Goal: Task Accomplishment & Management: Manage account settings

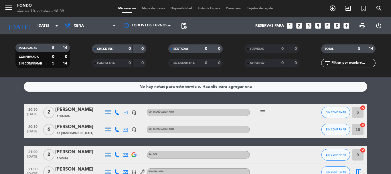
click at [0, 94] on div "No hay notas para este servicio. Haz clic para agregar una 20:30 [DATE] 2 [PERS…" at bounding box center [195, 125] width 391 height 97
click at [47, 25] on input "[DATE]" at bounding box center [59, 26] width 48 height 10
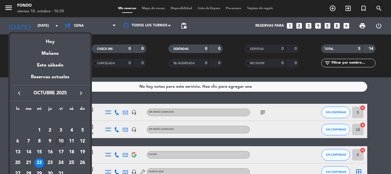
click at [62, 141] on div "10" at bounding box center [61, 141] width 10 height 10
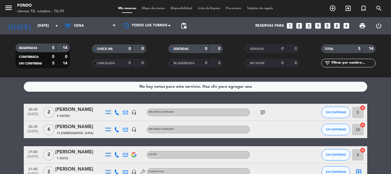
type input "[DATE]"
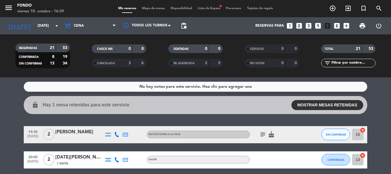
click at [263, 135] on icon "subject" at bounding box center [263, 134] width 7 height 7
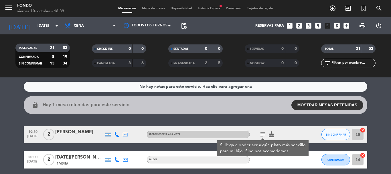
click at [263, 135] on icon "subject" at bounding box center [263, 134] width 7 height 7
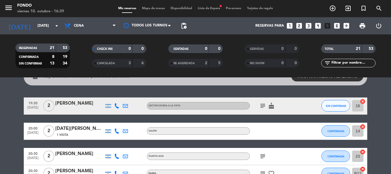
scroll to position [57, 0]
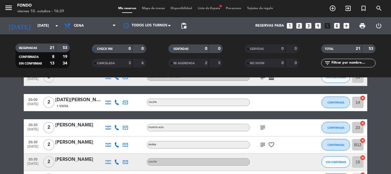
drag, startPoint x: 262, startPoint y: 127, endPoint x: 262, endPoint y: 130, distance: 3.2
click at [262, 127] on icon "subject" at bounding box center [263, 127] width 7 height 7
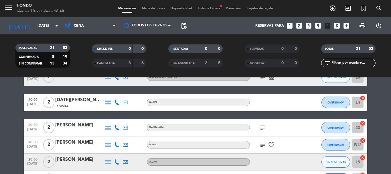
click at [263, 146] on icon "subject" at bounding box center [263, 144] width 7 height 7
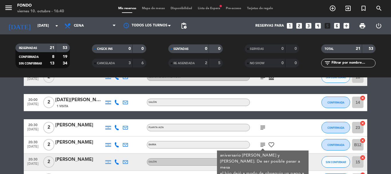
scroll to position [86, 0]
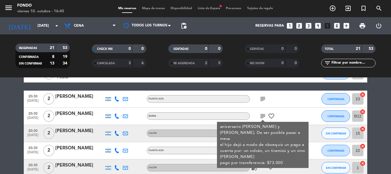
click at [265, 114] on icon "subject" at bounding box center [263, 116] width 7 height 7
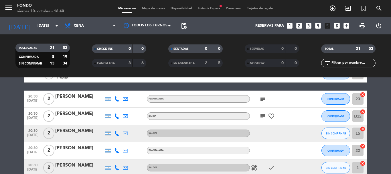
scroll to position [115, 0]
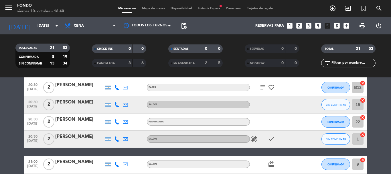
click at [256, 138] on icon "healing" at bounding box center [254, 139] width 7 height 7
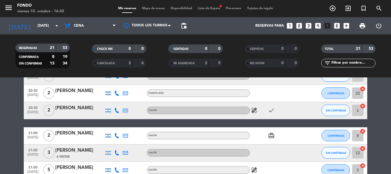
scroll to position [172, 0]
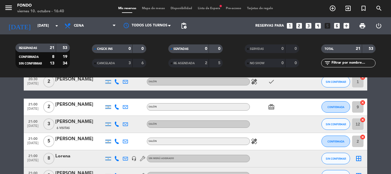
click at [256, 138] on icon "healing" at bounding box center [254, 141] width 7 height 7
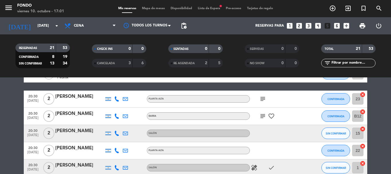
scroll to position [143, 0]
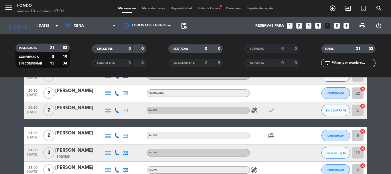
click at [257, 111] on icon "healing" at bounding box center [254, 110] width 7 height 7
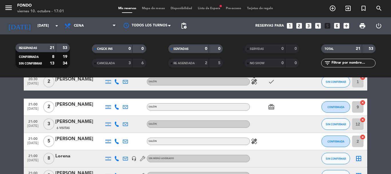
scroll to position [201, 0]
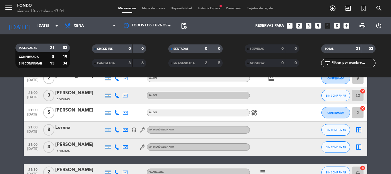
click at [256, 112] on icon "healing" at bounding box center [254, 112] width 7 height 7
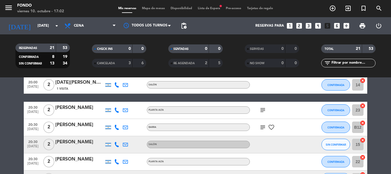
scroll to position [0, 0]
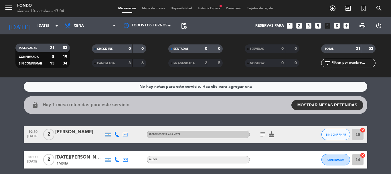
click at [0, 107] on collapsable-reservations "lock Hay 1 mesa retenidas para este servicio MOSTRAR MESAS RETENIDAS 21:00 2 SA…" at bounding box center [195, 105] width 391 height 18
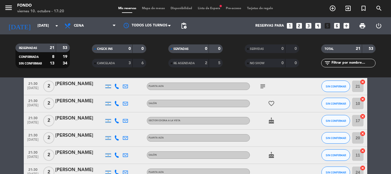
scroll to position [315, 0]
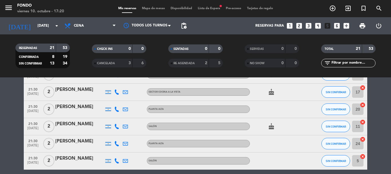
drag, startPoint x: 26, startPoint y: 122, endPoint x: 21, endPoint y: 131, distance: 10.2
click at [21, 131] on bookings-row "19:30 [DATE] 2 [PERSON_NAME] SECTOR COCINA A LA VISTA subject cake SIN CONFIRMA…" at bounding box center [195, 15] width 391 height 409
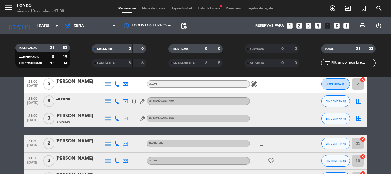
scroll to position [172, 0]
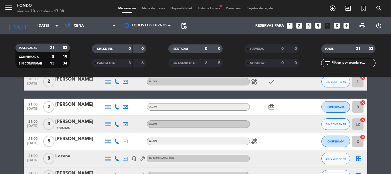
click at [254, 143] on icon "healing" at bounding box center [254, 141] width 7 height 7
click at [257, 81] on icon "healing" at bounding box center [254, 81] width 7 height 7
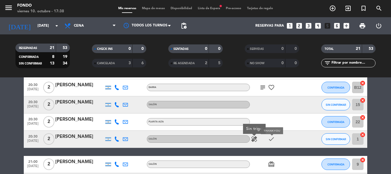
click at [271, 139] on icon "check" at bounding box center [271, 139] width 7 height 7
click at [255, 139] on icon "healing" at bounding box center [254, 139] width 7 height 7
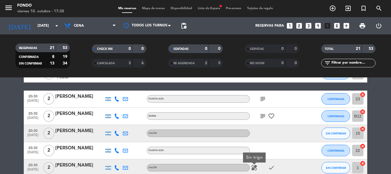
drag, startPoint x: 261, startPoint y: 111, endPoint x: 264, endPoint y: 115, distance: 4.5
click at [262, 112] on div "subject favorite_border" at bounding box center [276, 116] width 52 height 17
click at [264, 115] on icon "subject" at bounding box center [263, 116] width 7 height 7
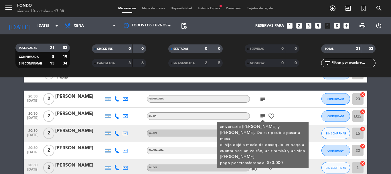
click at [261, 101] on icon "subject" at bounding box center [263, 98] width 7 height 7
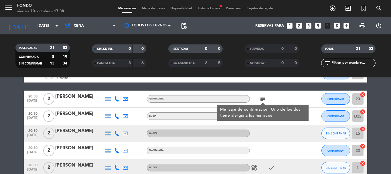
click at [261, 101] on icon "subject" at bounding box center [263, 98] width 7 height 7
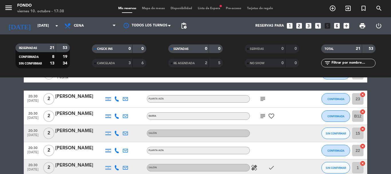
scroll to position [29, 0]
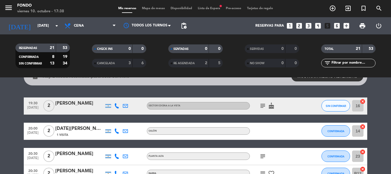
click at [262, 106] on icon "subject" at bounding box center [263, 105] width 7 height 7
